Goal: Download file/media

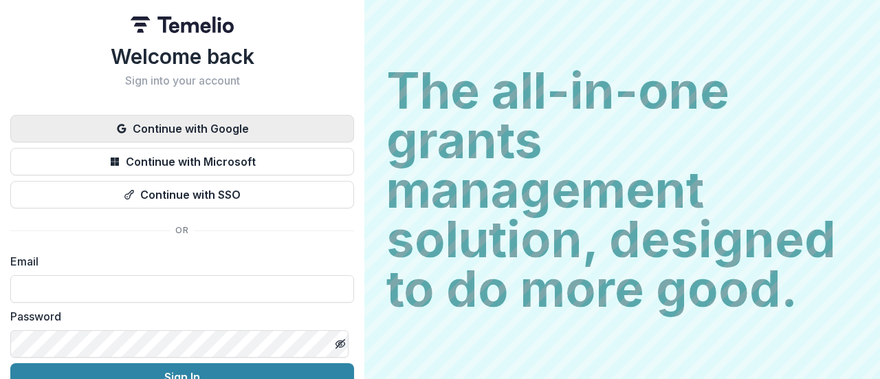
click at [248, 124] on button "Continue with Google" at bounding box center [182, 129] width 344 height 28
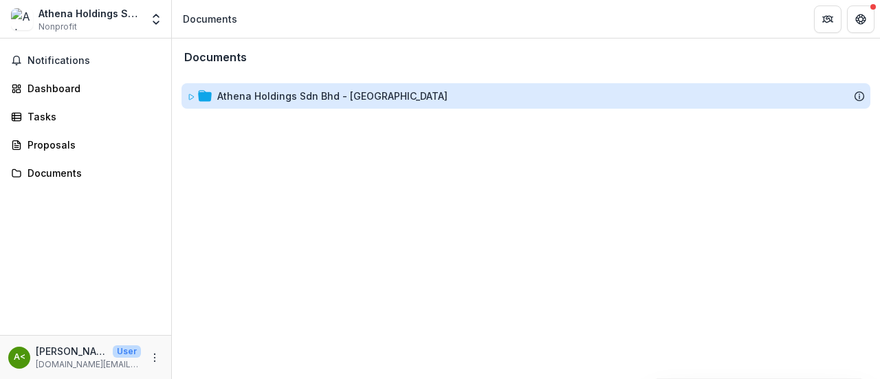
click at [282, 101] on div "Athena Holdings Sdn Bhd - [GEOGRAPHIC_DATA]" at bounding box center [332, 96] width 230 height 14
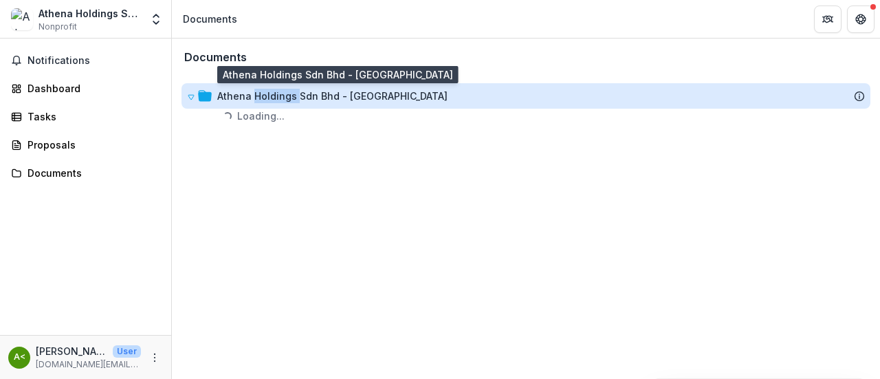
click at [282, 101] on div "Athena Holdings Sdn Bhd - [GEOGRAPHIC_DATA]" at bounding box center [332, 96] width 230 height 14
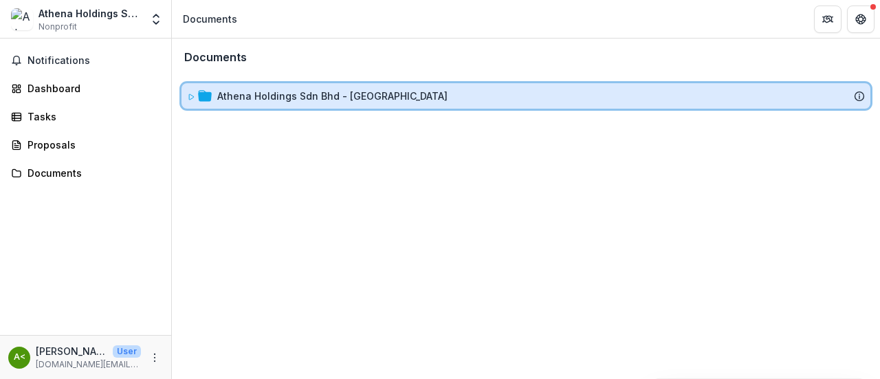
click at [205, 95] on icon at bounding box center [205, 95] width 14 height 11
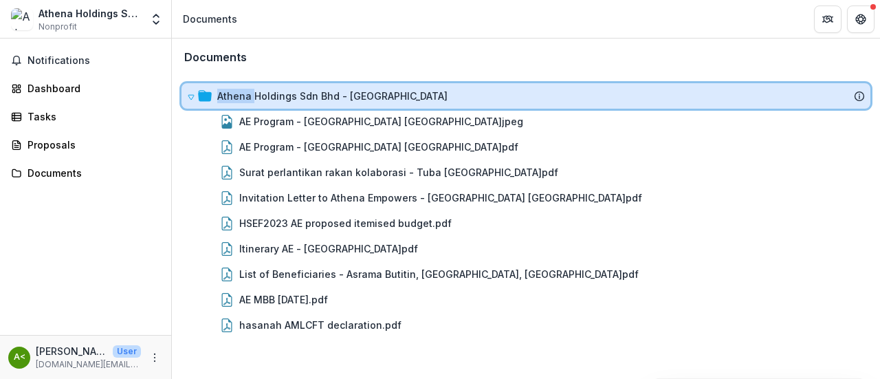
click at [205, 95] on icon at bounding box center [205, 95] width 14 height 11
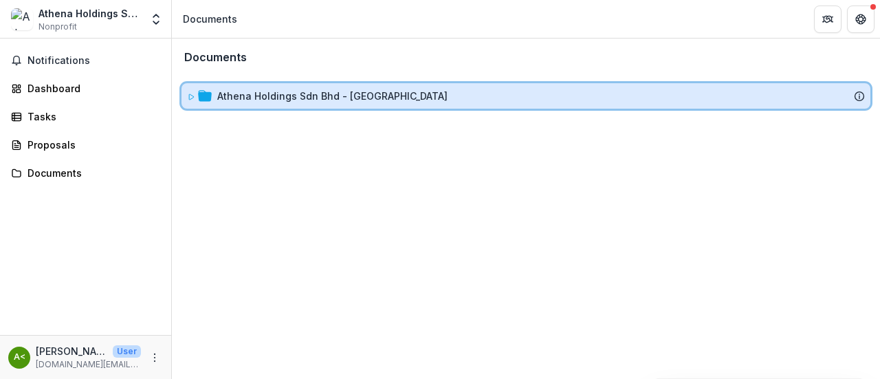
click at [206, 95] on icon at bounding box center [205, 95] width 14 height 11
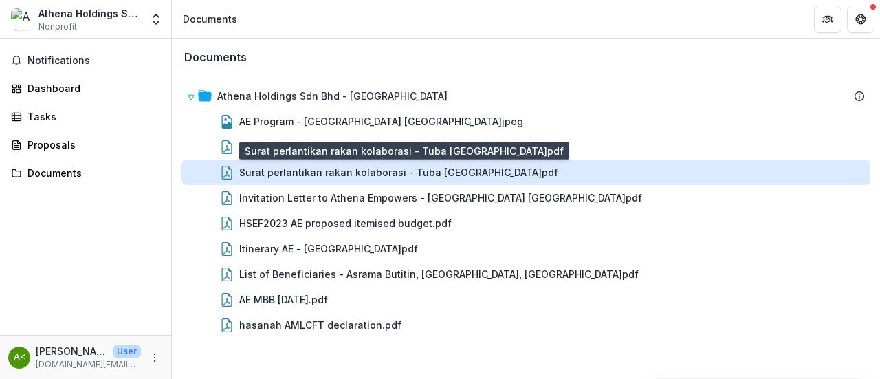
click at [398, 174] on div "Surat perlantikan rakan kolaborasi - Tuba [GEOGRAPHIC_DATA]pdf" at bounding box center [398, 172] width 319 height 14
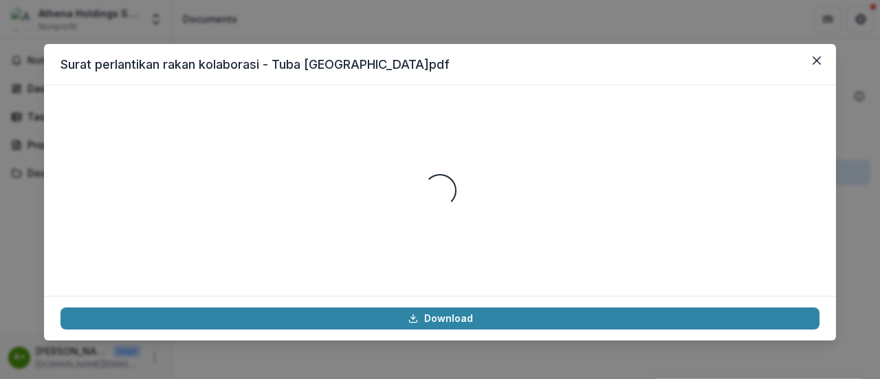
click at [398, 174] on div "Loading..." at bounding box center [440, 190] width 759 height 177
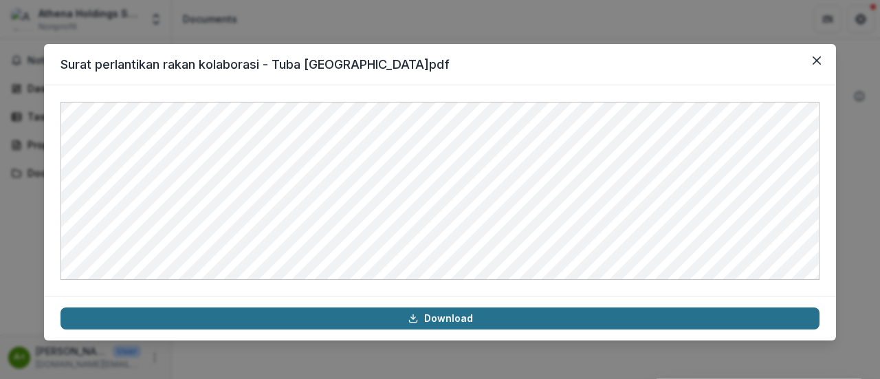
click at [458, 315] on link "Download" at bounding box center [440, 318] width 759 height 22
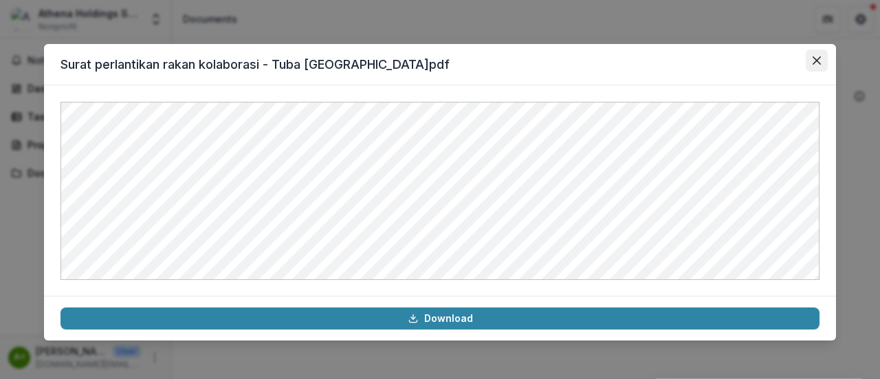
click at [817, 58] on icon "Close" at bounding box center [817, 60] width 8 height 8
